Goal: Task Accomplishment & Management: Manage account settings

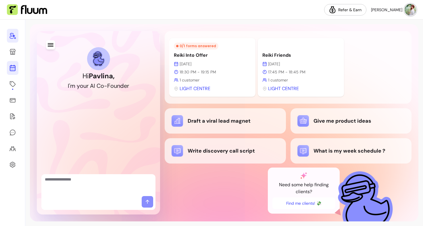
click at [15, 70] on icon at bounding box center [12, 45] width 97 height 82
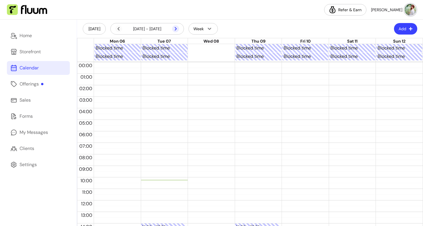
click at [177, 30] on icon at bounding box center [175, 28] width 7 height 7
click at [39, 89] on link "Offerings" at bounding box center [38, 84] width 63 height 14
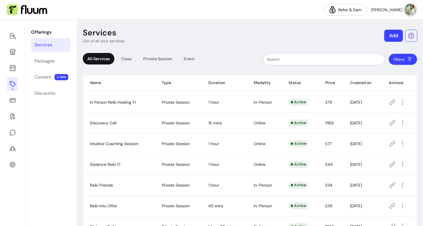
scroll to position [60, 0]
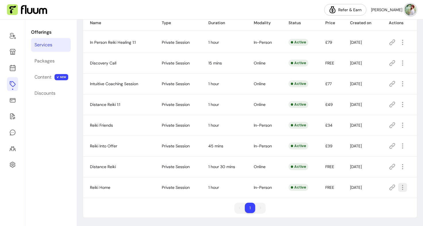
click at [400, 189] on icon "button" at bounding box center [402, 187] width 7 height 7
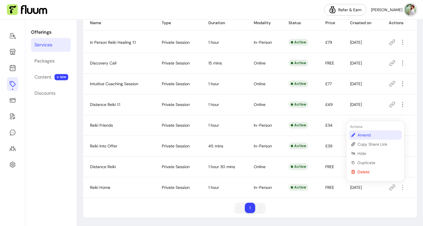
click at [370, 136] on span "Amend" at bounding box center [379, 135] width 42 height 6
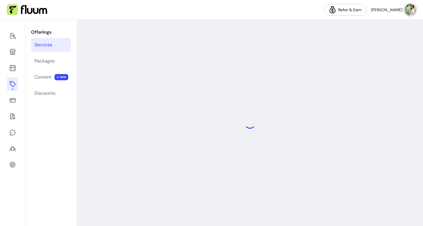
select select "**"
select select "***"
select select "**********"
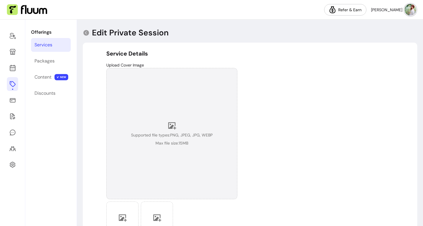
click at [162, 127] on div "Supported file types: PNG, JPEG, JPG, WEBP Max file size: 15 MB" at bounding box center [172, 133] width 82 height 25
drag, startPoint x: 176, startPoint y: 129, endPoint x: 163, endPoint y: 126, distance: 12.7
click at [163, 126] on div "Supported file types: PNG, JPEG, JPG, WEBP Max file size: 15 MB" at bounding box center [172, 133] width 82 height 25
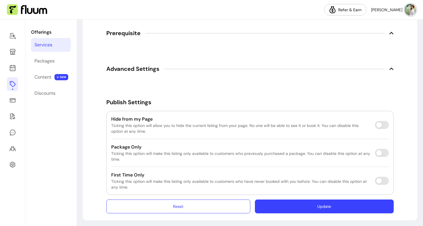
scroll to position [912, 0]
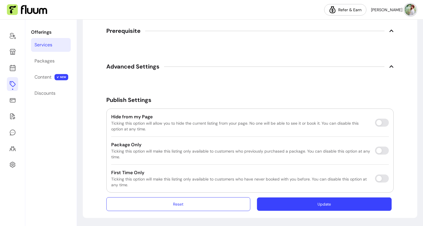
click at [287, 200] on button "Update" at bounding box center [324, 204] width 135 height 14
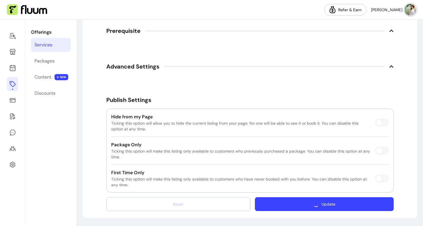
scroll to position [896, 0]
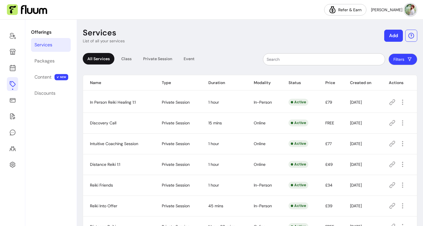
click at [386, 37] on button "Add" at bounding box center [393, 36] width 19 height 12
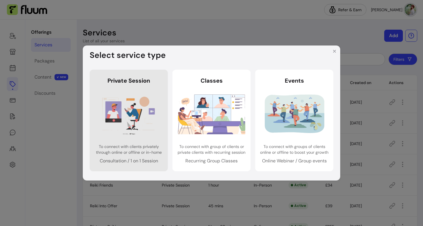
click at [150, 91] on link "Private Session Private Session To connect with clients privately through onlin…" at bounding box center [129, 120] width 78 height 101
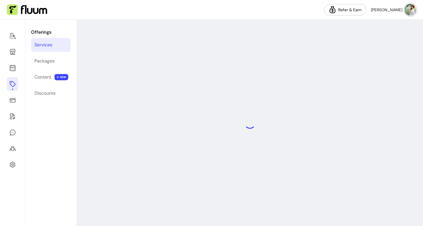
select select "***"
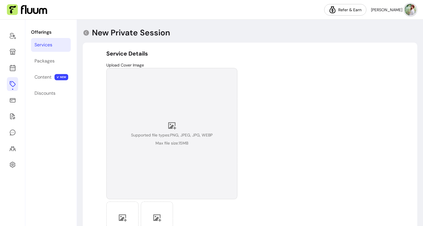
click at [176, 136] on span "Supported file types: PNG, JPEG, JPG, WEBP" at bounding box center [172, 135] width 82 height 6
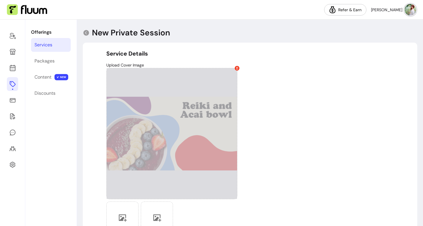
click at [236, 67] on icon at bounding box center [237, 68] width 3 height 3
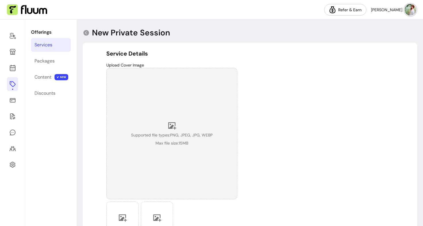
click at [177, 131] on div "Supported file types: PNG, JPEG, JPG, WEBP Max file size: 15 MB" at bounding box center [172, 133] width 82 height 25
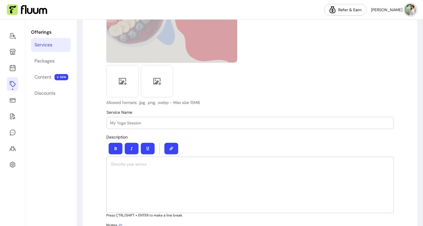
scroll to position [136, 0]
click at [139, 124] on input "Service Name" at bounding box center [250, 123] width 280 height 6
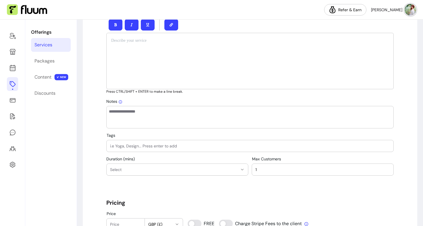
scroll to position [260, 0]
type input "Reiki Home"
click at [126, 147] on input "Tags" at bounding box center [250, 146] width 280 height 6
type input "E"
type input "Reiki"
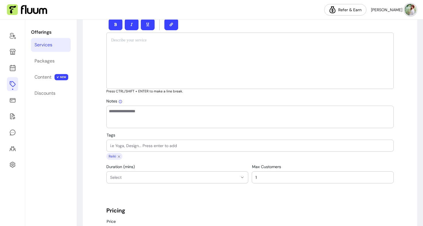
click at [127, 183] on button "Select" at bounding box center [177, 177] width 141 height 12
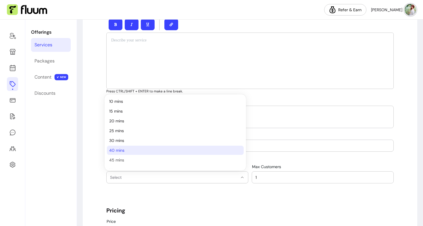
scroll to position [19, 0]
click at [125, 149] on span "1 hour" at bounding box center [172, 151] width 127 height 6
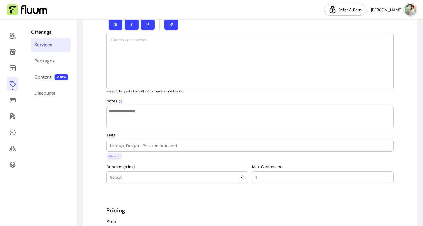
select select "**"
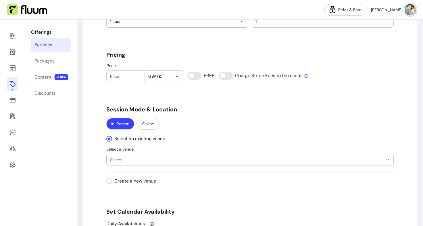
scroll to position [426, 0]
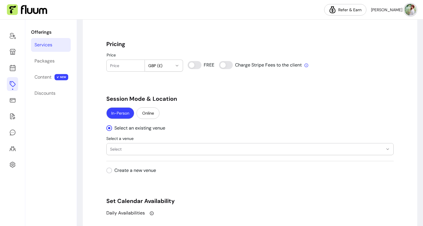
type input "0"
click at [136, 151] on span "Select" at bounding box center [246, 149] width 273 height 6
click at [218, 126] on div "**********" at bounding box center [250, 139] width 288 height 30
click at [167, 151] on span "Select" at bounding box center [246, 149] width 273 height 6
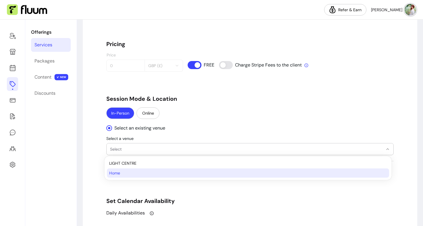
click at [152, 173] on span "Home" at bounding box center [245, 173] width 272 height 6
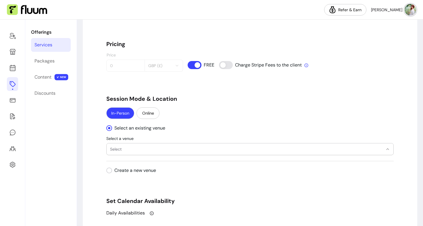
select select "**********"
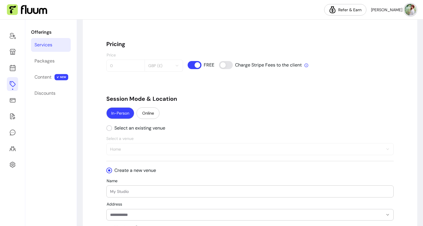
click at [180, 135] on div "**********" at bounding box center [250, 139] width 288 height 30
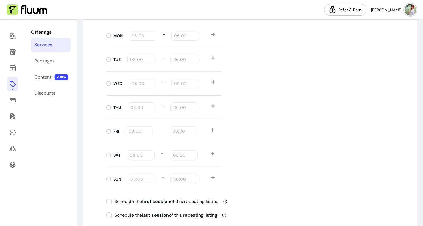
scroll to position [624, 0]
click at [136, 155] on input "08:00" at bounding box center [141, 155] width 22 height 6
click at [147, 154] on input "08:00" at bounding box center [141, 155] width 22 height 6
click at [189, 157] on input "18:00" at bounding box center [184, 155] width 22 height 6
type input "14:00"
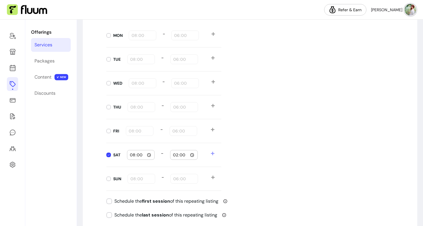
click at [288, 137] on div "Daily Availabilities MON 08:00 - 18:00 TUE 08:00 - 18:00 WED 08:00 - 18:00 THU …" at bounding box center [250, 101] width 288 height 179
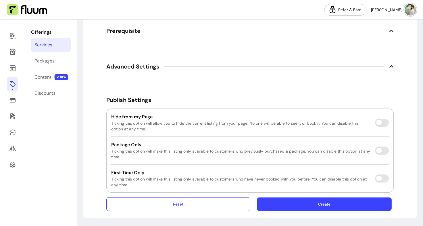
click at [318, 206] on button "Create" at bounding box center [324, 204] width 135 height 14
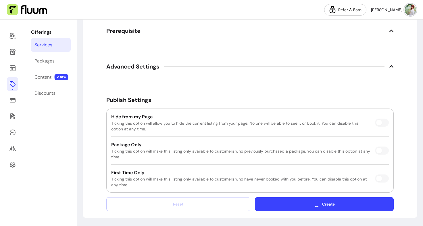
scroll to position [896, 0]
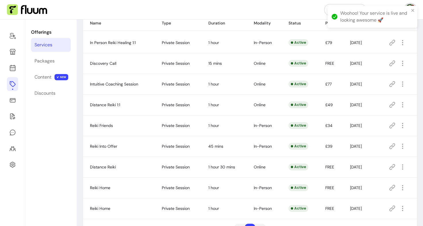
scroll to position [81, 0]
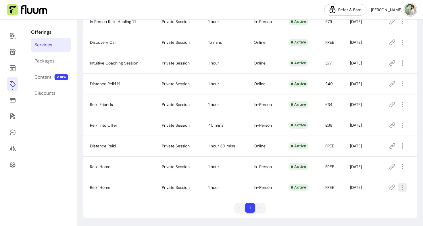
click at [400, 188] on icon "button" at bounding box center [402, 187] width 7 height 7
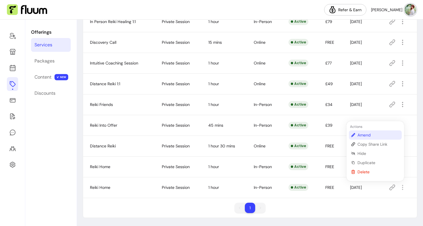
click at [364, 138] on li "Amend" at bounding box center [375, 134] width 53 height 9
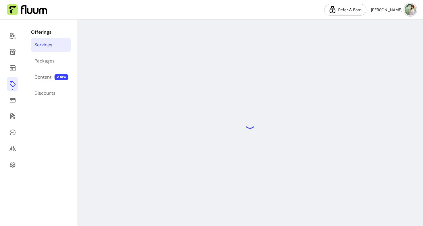
select select "**"
select select "***"
select select "**********"
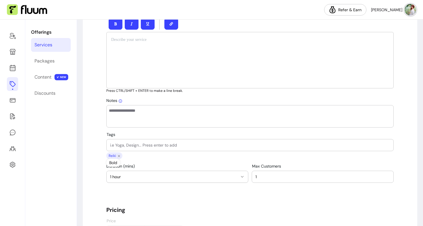
scroll to position [215, 0]
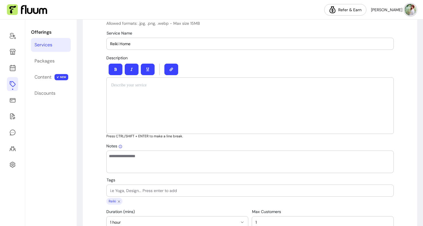
drag, startPoint x: 131, startPoint y: 46, endPoint x: 134, endPoint y: 45, distance: 3.2
click at [134, 45] on input "Reiki Home" at bounding box center [250, 44] width 280 height 6
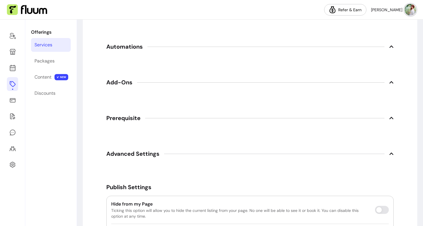
scroll to position [912, 0]
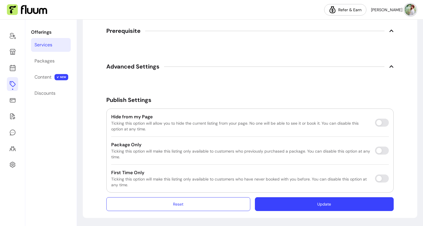
type input "Reiki Home & Acai bowl"
click at [288, 201] on button "Update" at bounding box center [324, 204] width 135 height 14
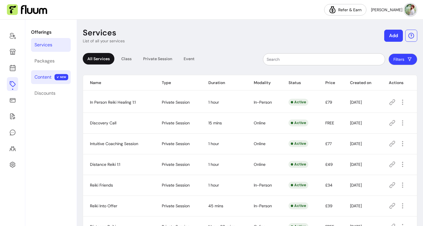
click at [53, 77] on link "Content NEW" at bounding box center [51, 77] width 40 height 14
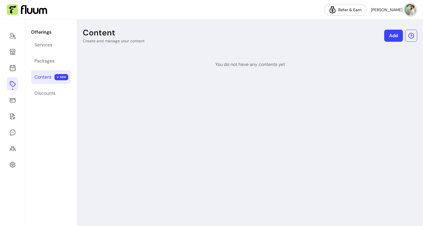
click at [393, 33] on link "Add" at bounding box center [393, 36] width 19 height 12
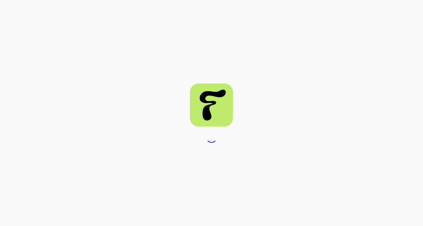
select select "***"
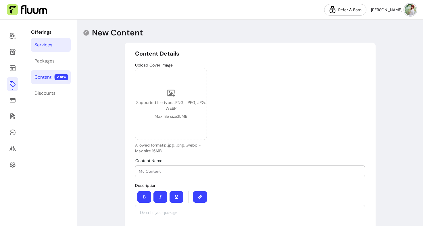
click at [45, 42] on div "Services" at bounding box center [44, 44] width 18 height 7
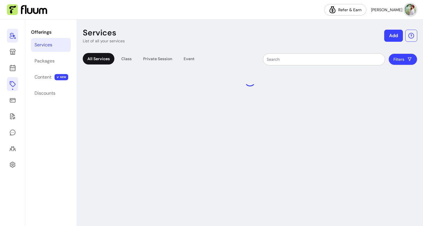
click at [13, 35] on icon at bounding box center [12, 36] width 6 height 7
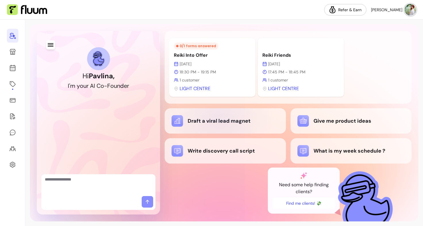
click at [219, 115] on div "Draft a viral lead magnet" at bounding box center [225, 120] width 121 height 25
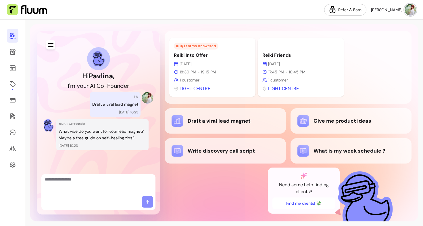
click at [131, 183] on textarea "Ask me anything..." at bounding box center [98, 184] width 107 height 17
type textarea "****"
